Goal: Task Accomplishment & Management: Use online tool/utility

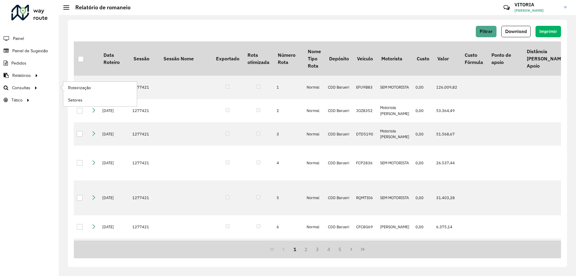
click at [63, 85] on li "Roteirização" at bounding box center [100, 88] width 74 height 12
click at [78, 86] on span "Roteirização" at bounding box center [80, 88] width 24 height 6
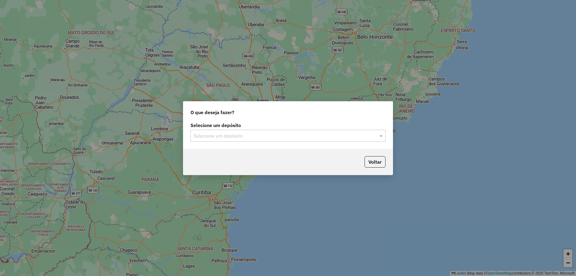
click at [250, 142] on div "Selecione um depósito Selecione um depósito" at bounding box center [287, 135] width 209 height 28
click at [222, 138] on input "text" at bounding box center [281, 135] width 177 height 7
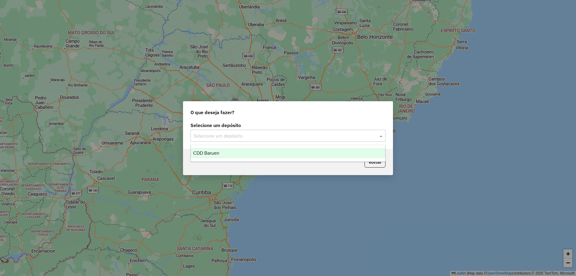
click at [220, 154] on div "CDD Barueri" at bounding box center [288, 153] width 194 height 10
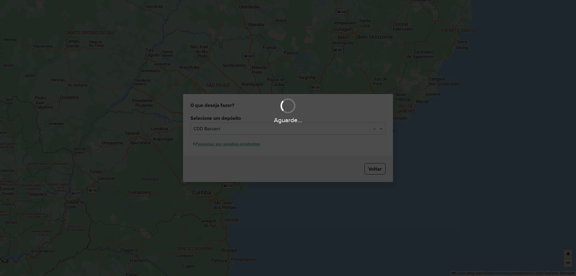
click at [230, 144] on div "Aguarde..." at bounding box center [288, 138] width 576 height 276
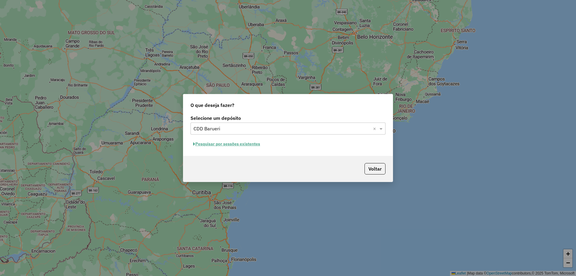
click at [234, 145] on button "Pesquisar por sessões existentes" at bounding box center [226, 143] width 72 height 9
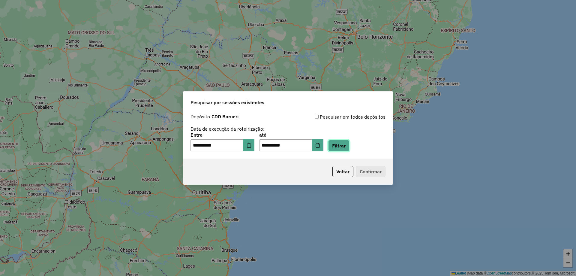
click at [343, 146] on button "Filtrar" at bounding box center [338, 145] width 21 height 11
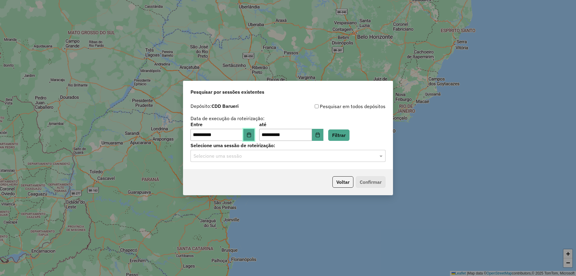
click at [251, 134] on icon "Choose Date" at bounding box center [249, 134] width 5 height 5
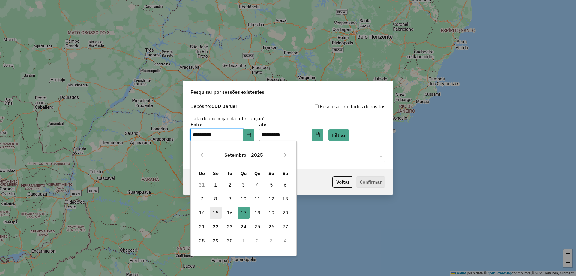
click at [212, 213] on span "15" at bounding box center [216, 212] width 12 height 12
type input "**********"
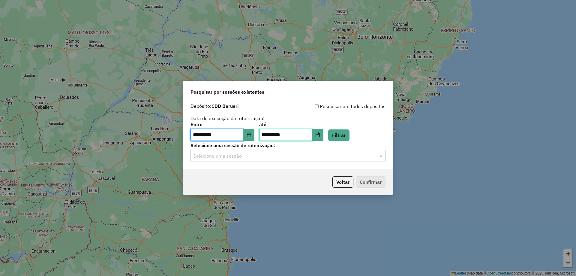
click at [312, 135] on input "**********" at bounding box center [285, 135] width 53 height 12
click at [319, 135] on icon "Choose Date" at bounding box center [317, 134] width 4 height 5
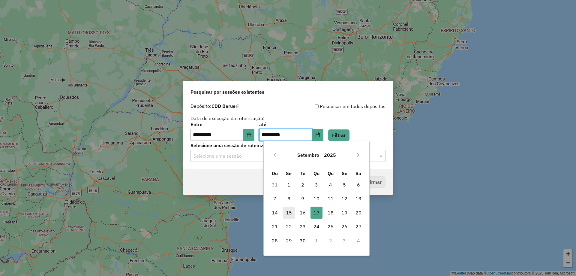
click at [286, 212] on span "15" at bounding box center [289, 212] width 12 height 12
type input "**********"
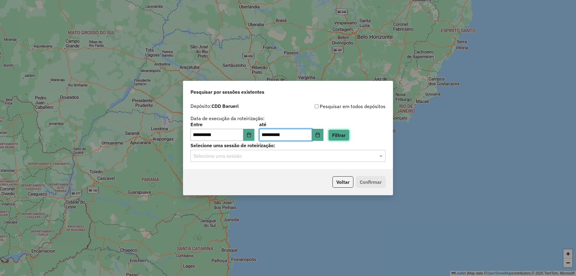
click at [342, 132] on button "Filtrar" at bounding box center [338, 134] width 21 height 11
click at [315, 158] on input "text" at bounding box center [281, 155] width 177 height 7
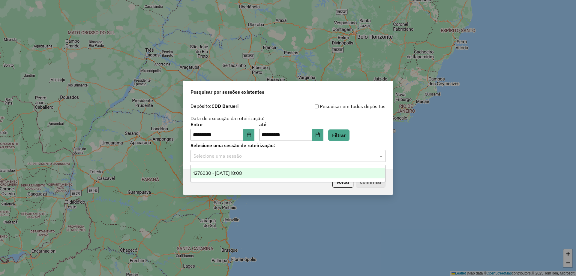
click at [256, 173] on div "1276030 - [DATE] 18:08" at bounding box center [288, 173] width 194 height 10
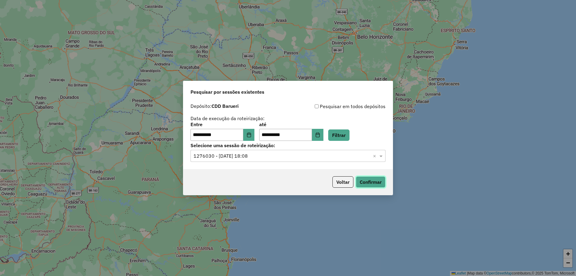
click at [369, 181] on button "Confirmar" at bounding box center [371, 181] width 30 height 11
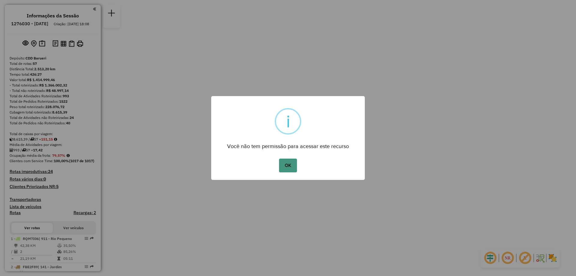
click at [288, 169] on button "OK" at bounding box center [288, 165] width 18 height 14
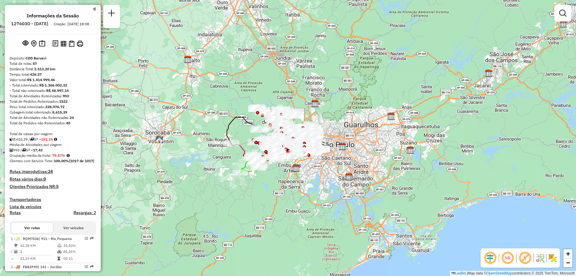
drag, startPoint x: 510, startPoint y: 260, endPoint x: 552, endPoint y: 257, distance: 41.8
click at [510, 260] on em at bounding box center [507, 257] width 14 height 14
click at [553, 257] on img at bounding box center [553, 258] width 10 height 10
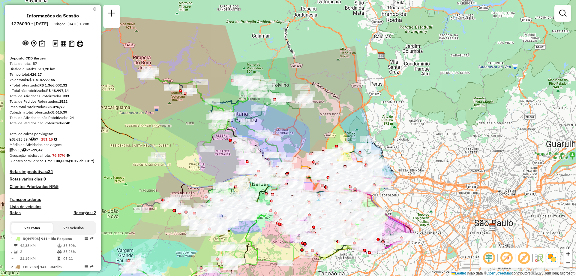
scroll to position [1060, 0]
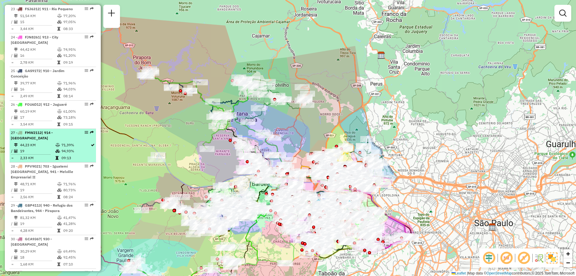
select select "**********"
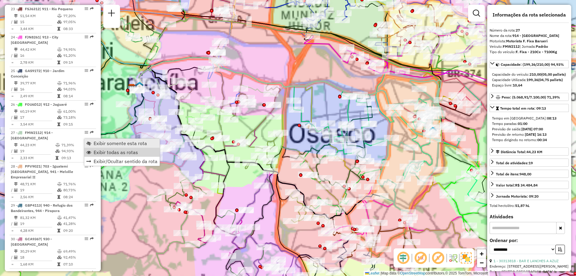
click at [108, 145] on span "Exibir somente esta rota" at bounding box center [120, 143] width 53 height 5
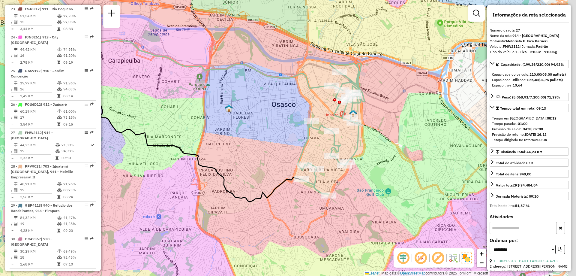
drag, startPoint x: 390, startPoint y: 153, endPoint x: 311, endPoint y: 136, distance: 81.5
click at [311, 136] on icon at bounding box center [330, 128] width 67 height 131
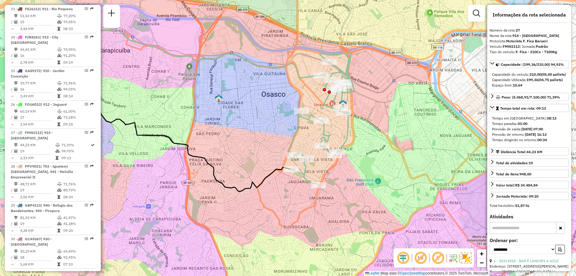
drag, startPoint x: 356, startPoint y: 140, endPoint x: 346, endPoint y: 130, distance: 14.4
click at [346, 130] on icon at bounding box center [320, 118] width 67 height 131
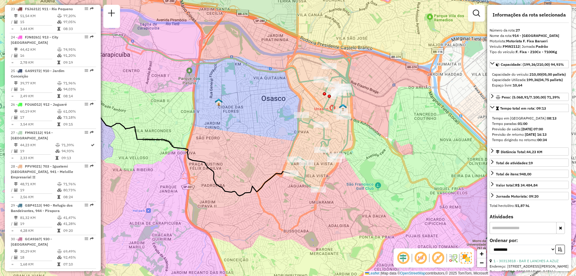
drag, startPoint x: 338, startPoint y: 126, endPoint x: 338, endPoint y: 132, distance: 6.6
click at [338, 132] on div "Janela de atendimento Grade de atendimento Capacidade Transportadoras Veículos …" at bounding box center [288, 138] width 576 height 276
